Goal: Task Accomplishment & Management: Manage account settings

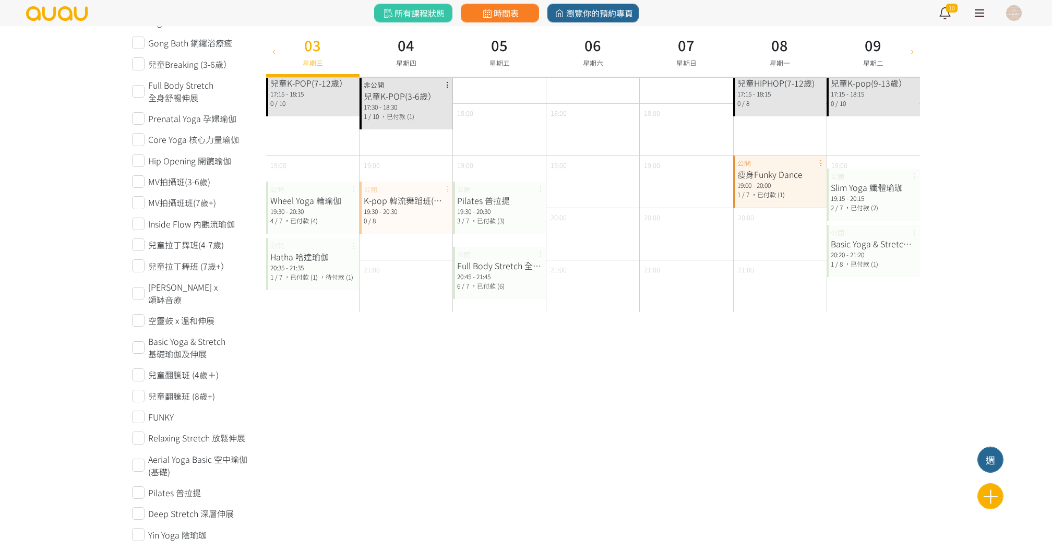
scroll to position [483, 0]
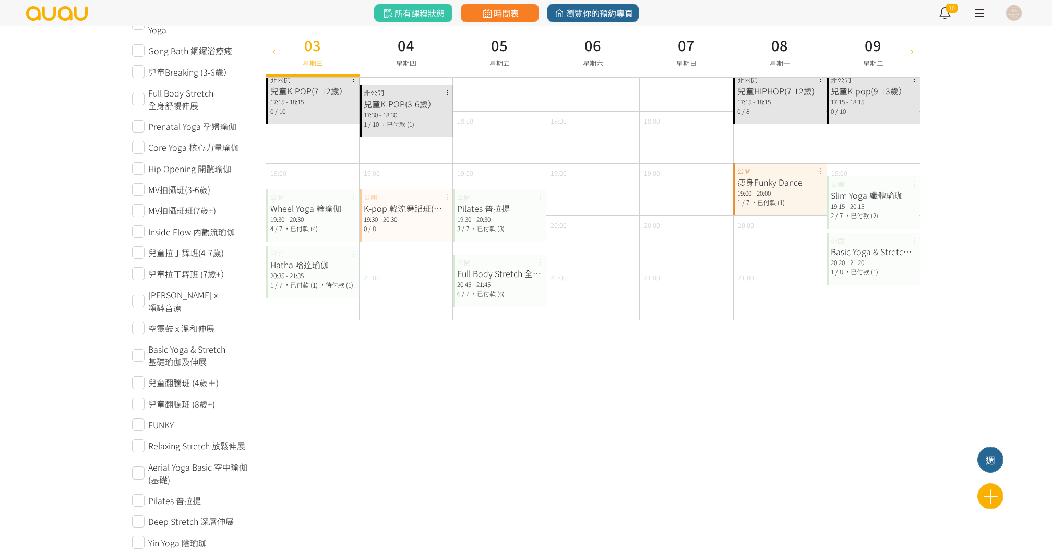
click at [321, 268] on div "Hatha 哈達瑜伽" at bounding box center [312, 264] width 85 height 13
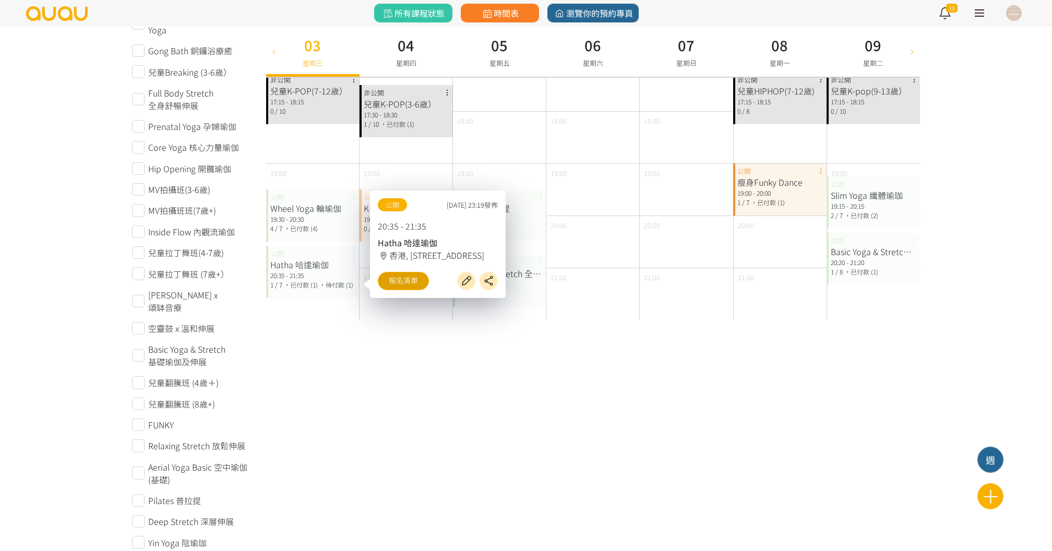
click at [398, 275] on link "報名清單" at bounding box center [403, 281] width 51 height 18
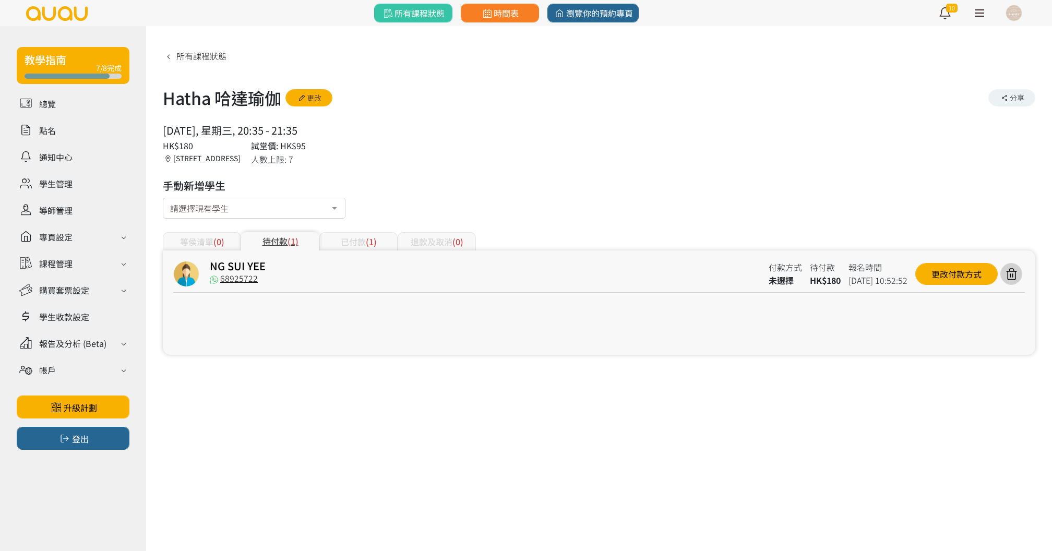
click at [341, 239] on div "已付款 (1)" at bounding box center [358, 241] width 78 height 18
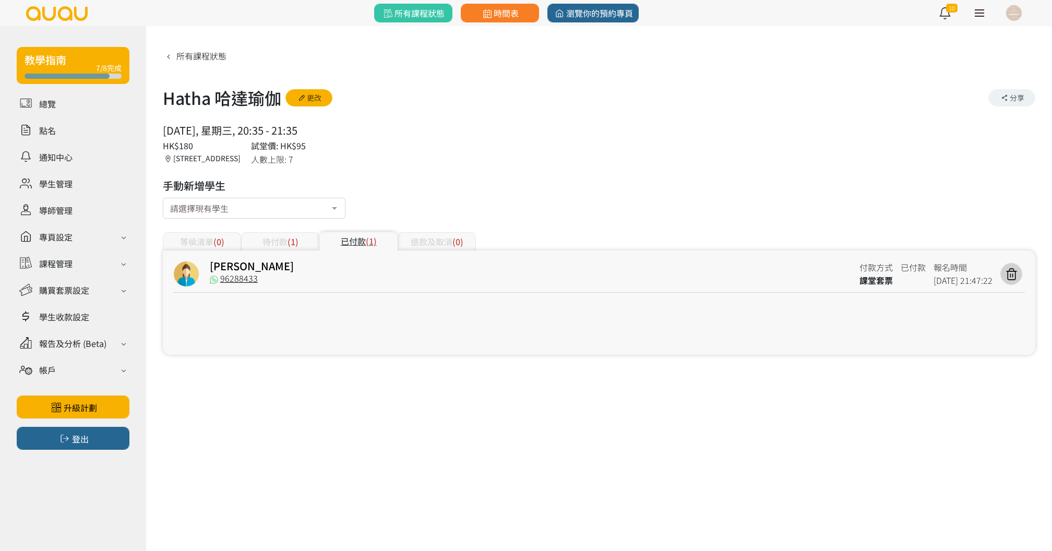
click at [270, 235] on div "待付款 (1)" at bounding box center [280, 241] width 78 height 18
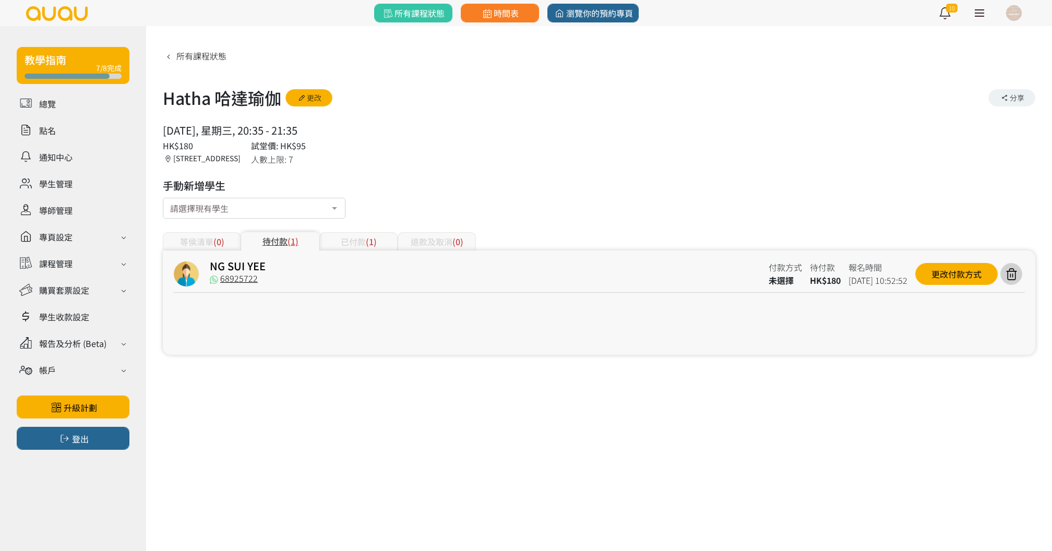
click at [272, 262] on div "NG SUI YEE" at bounding box center [485, 267] width 551 height 13
copy div "Hatha 哈達瑜伽 更改 分享 [DATE], 星期三, 20:35 - 21:35"
drag, startPoint x: 164, startPoint y: 94, endPoint x: 324, endPoint y: 134, distance: 164.5
click at [324, 134] on div "所有課程狀態 Hatha 哈達瑜伽 更改 分享 [DATE], 星期三, 20:35 - 21:35 人數上限: 7 HK$180 試堂價: HK$95 [S…" at bounding box center [599, 201] width 873 height 308
click at [251, 264] on link "NG SUI YEE" at bounding box center [238, 265] width 56 height 15
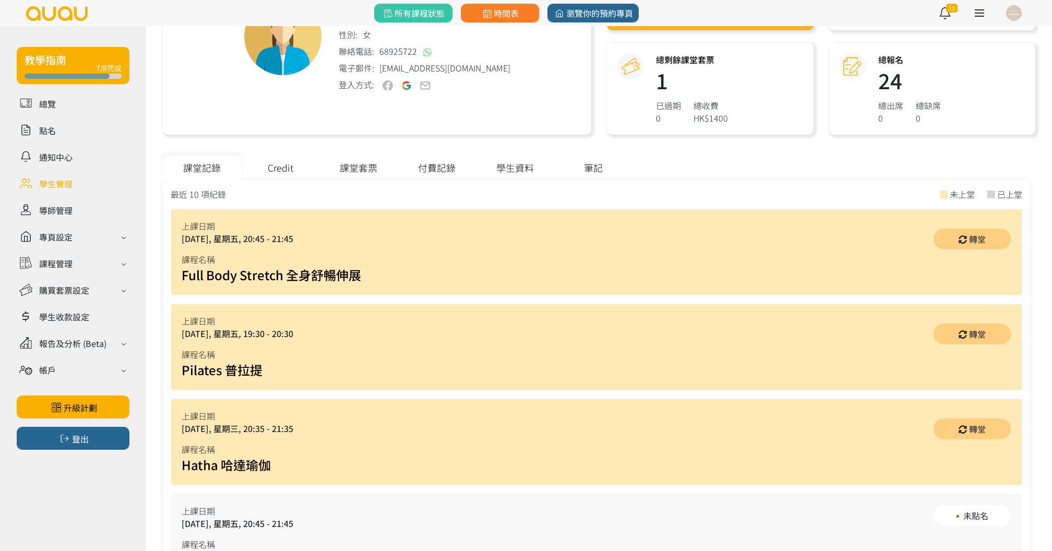
scroll to position [175, 0]
